Goal: Task Accomplishment & Management: Complete application form

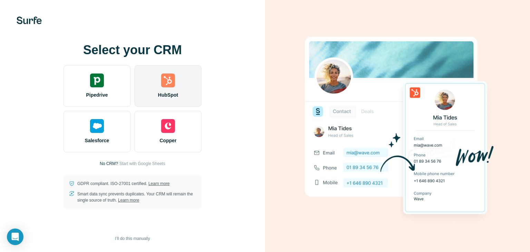
click at [171, 86] on img at bounding box center [168, 80] width 14 height 14
click at [176, 93] on span "HubSpot" at bounding box center [168, 94] width 20 height 7
click at [181, 92] on div "HubSpot" at bounding box center [167, 85] width 67 height 41
click at [165, 87] on img at bounding box center [168, 80] width 14 height 14
